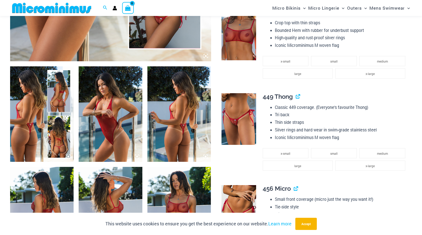
scroll to position [287, 0]
click at [47, 103] on img at bounding box center [42, 113] width 64 height 95
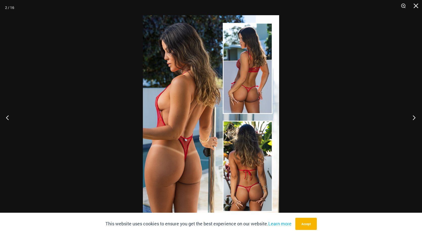
click at [413, 117] on button "Next" at bounding box center [412, 117] width 19 height 25
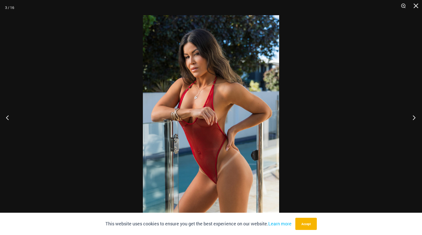
click at [413, 117] on button "Next" at bounding box center [412, 117] width 19 height 25
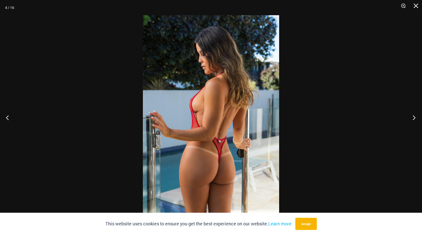
click at [413, 117] on button "Next" at bounding box center [412, 117] width 19 height 25
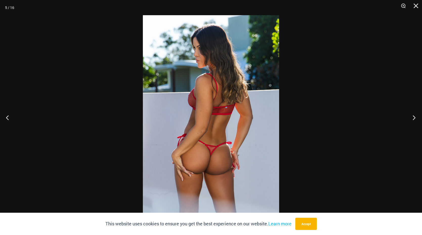
click at [413, 117] on button "Next" at bounding box center [412, 117] width 19 height 25
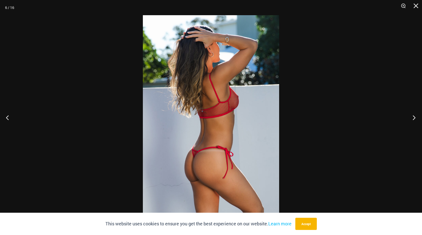
click at [413, 117] on button "Next" at bounding box center [412, 117] width 19 height 25
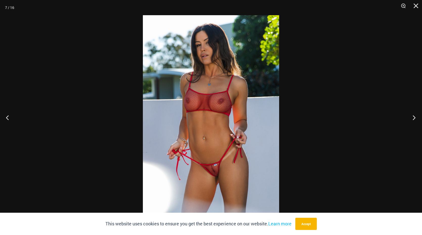
click at [413, 117] on button "Next" at bounding box center [412, 117] width 19 height 25
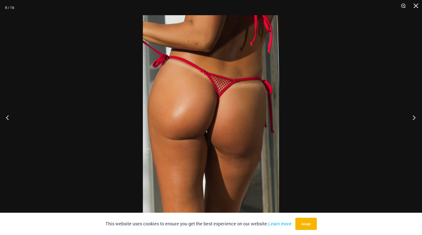
click at [413, 117] on button "Next" at bounding box center [412, 117] width 19 height 25
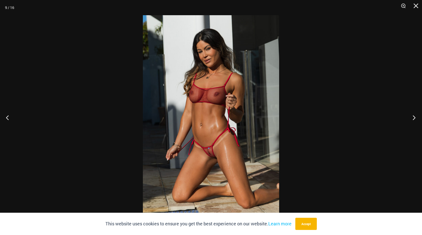
click at [413, 117] on button "Next" at bounding box center [412, 117] width 19 height 25
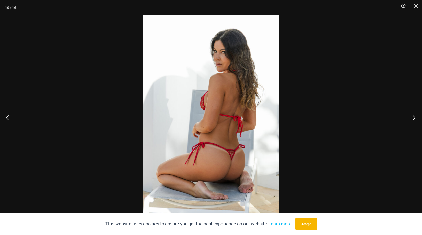
click at [413, 117] on button "Next" at bounding box center [412, 117] width 19 height 25
